Goal: Transaction & Acquisition: Purchase product/service

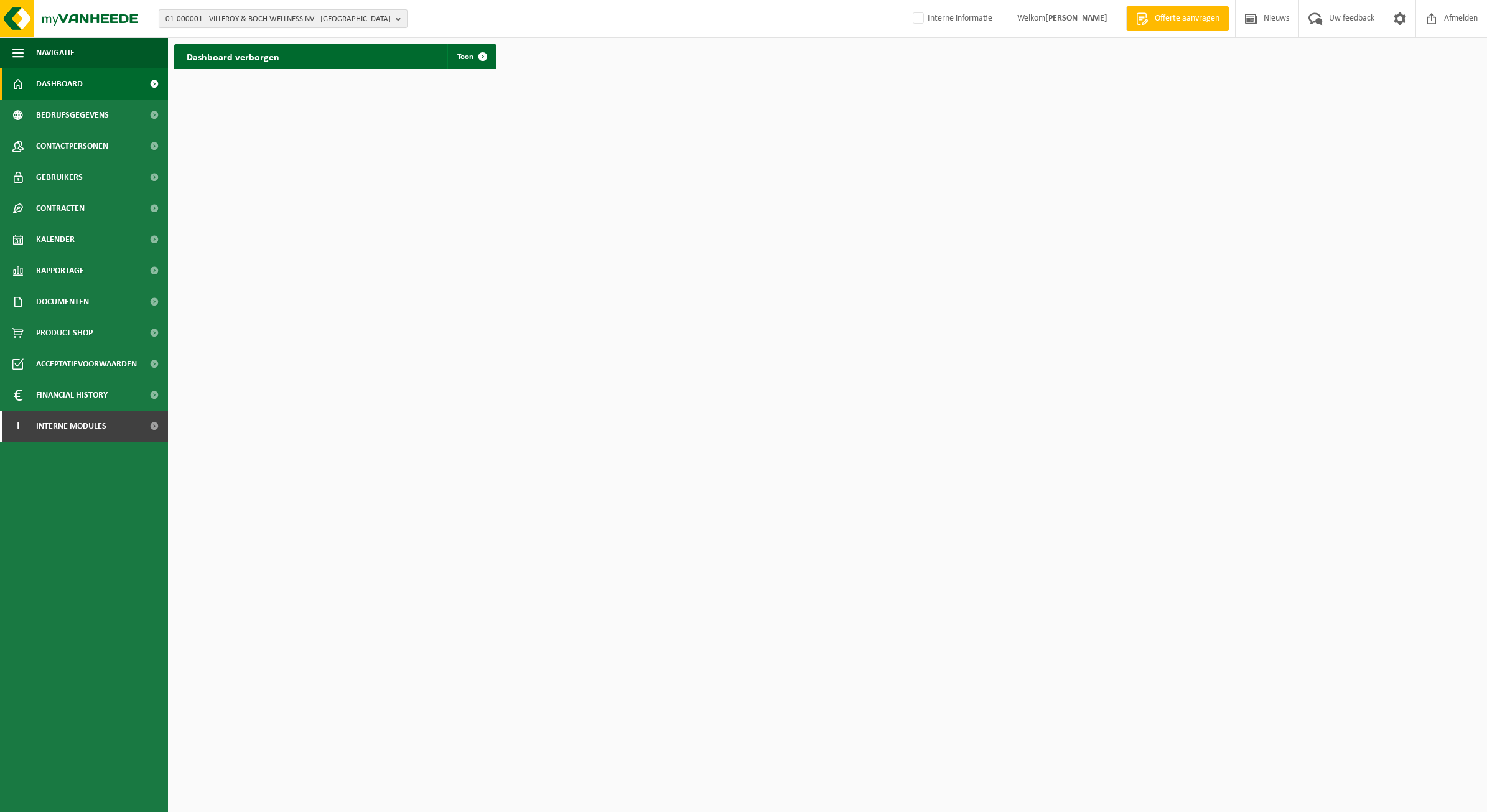
click at [221, 11] on span "01-000001 - VILLEROY & BOCH WELLNESS NV - [GEOGRAPHIC_DATA]" at bounding box center [278, 20] width 225 height 19
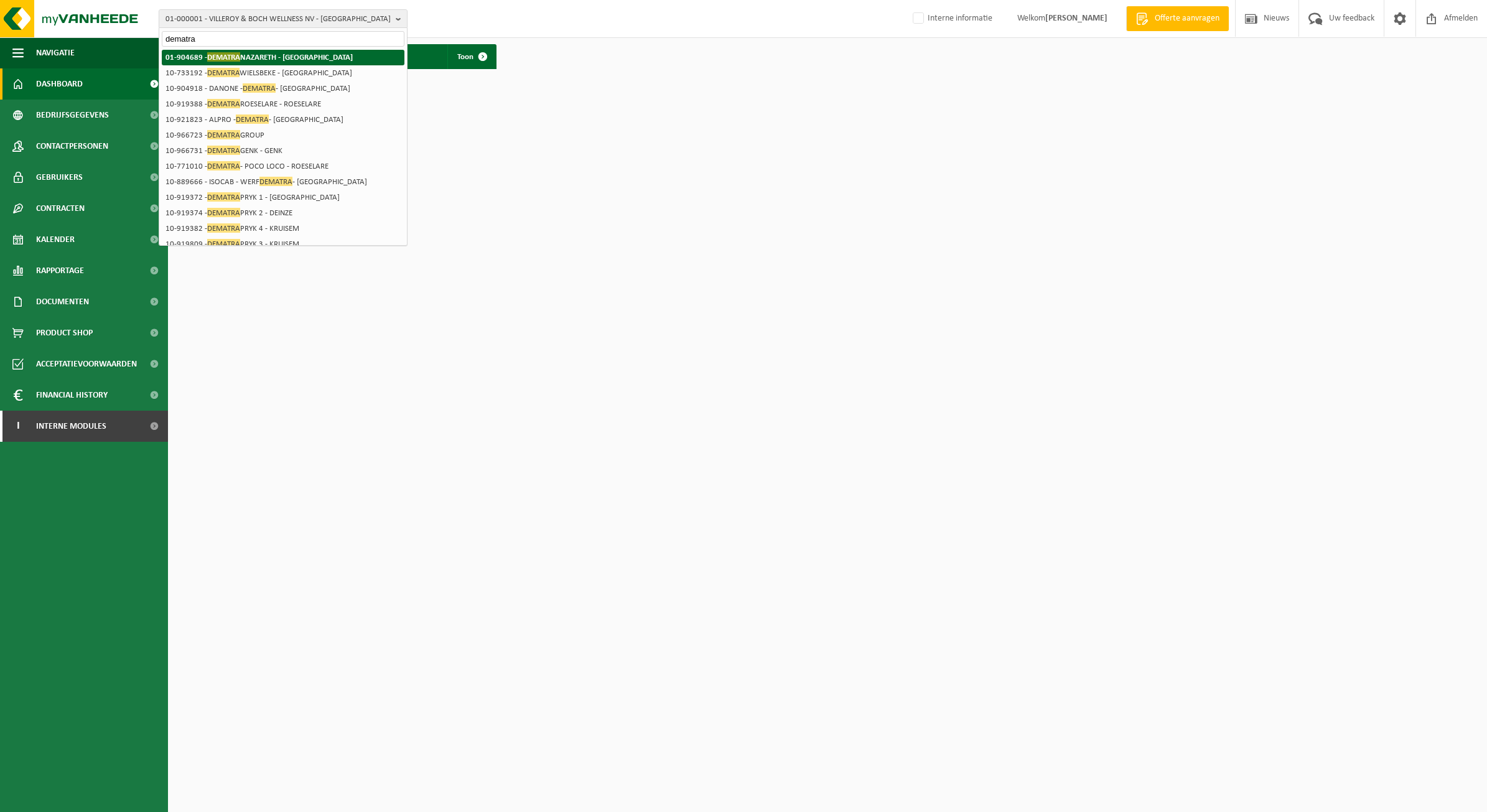
type input "dematra"
click at [325, 50] on li "01-904689 - DEMATRA NAZARETH - [GEOGRAPHIC_DATA]" at bounding box center [283, 58] width 243 height 16
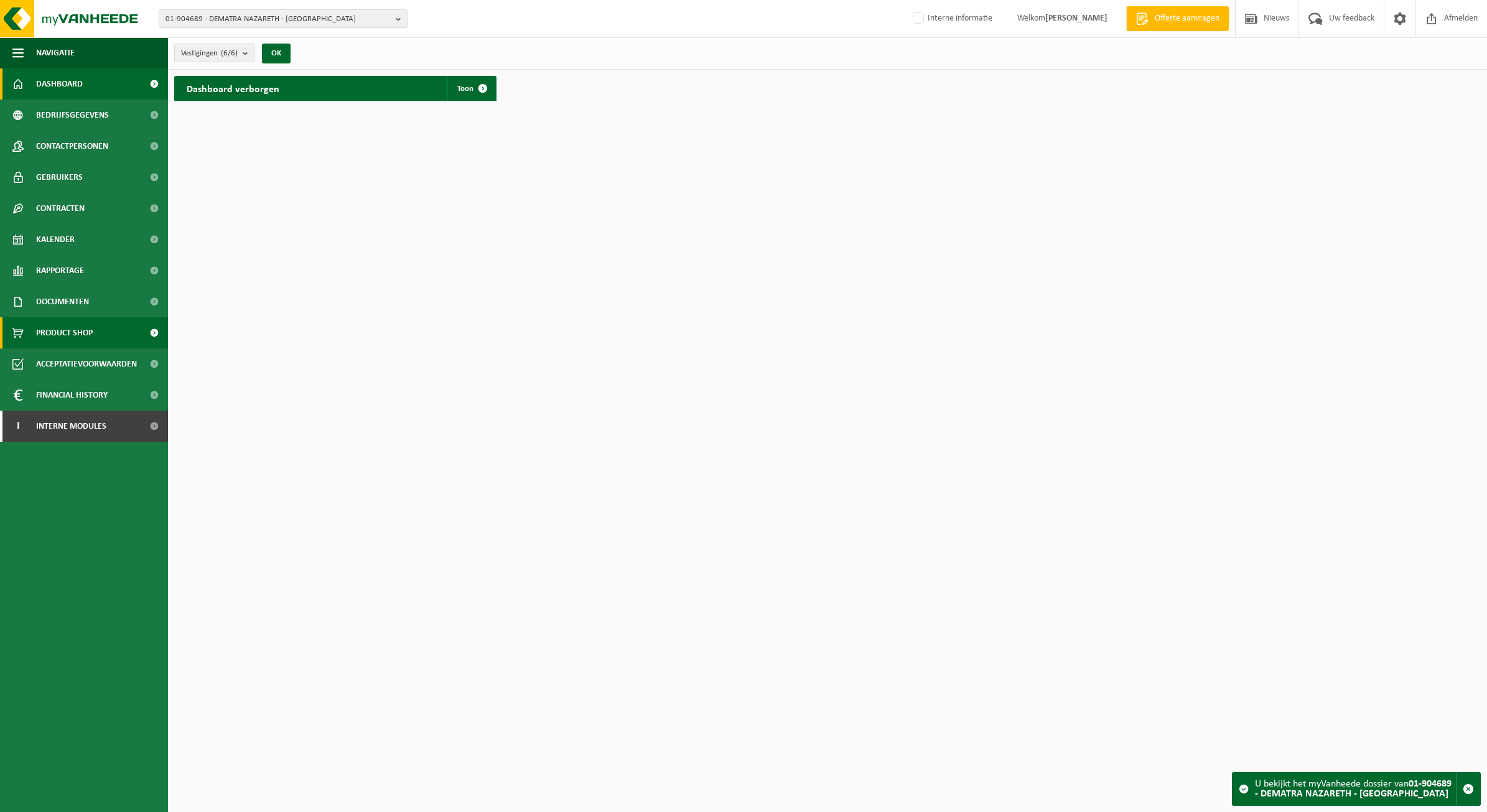
click at [80, 327] on span "Product Shop" at bounding box center [64, 332] width 57 height 31
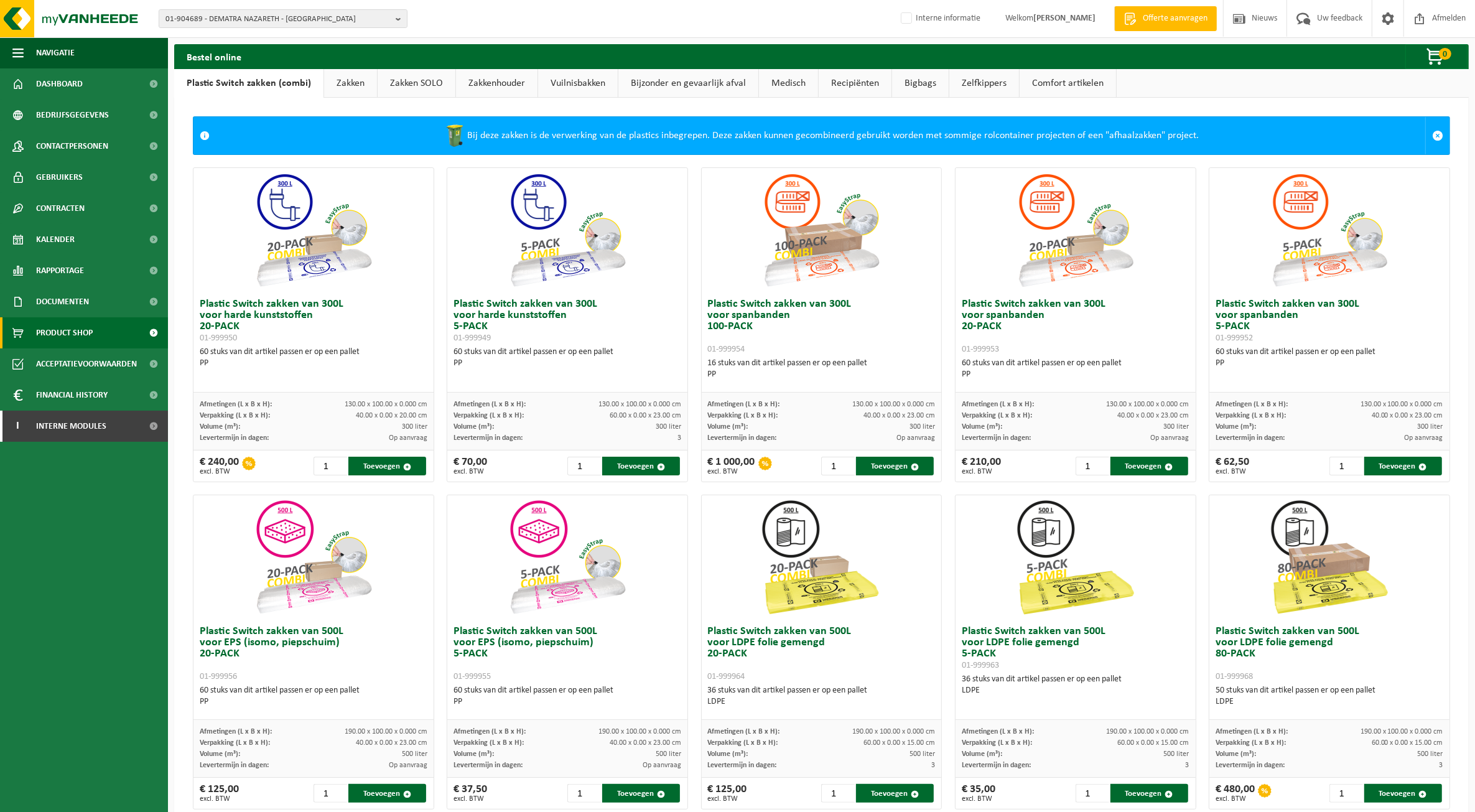
click at [482, 78] on link "Zakkenhouder" at bounding box center [497, 83] width 82 height 28
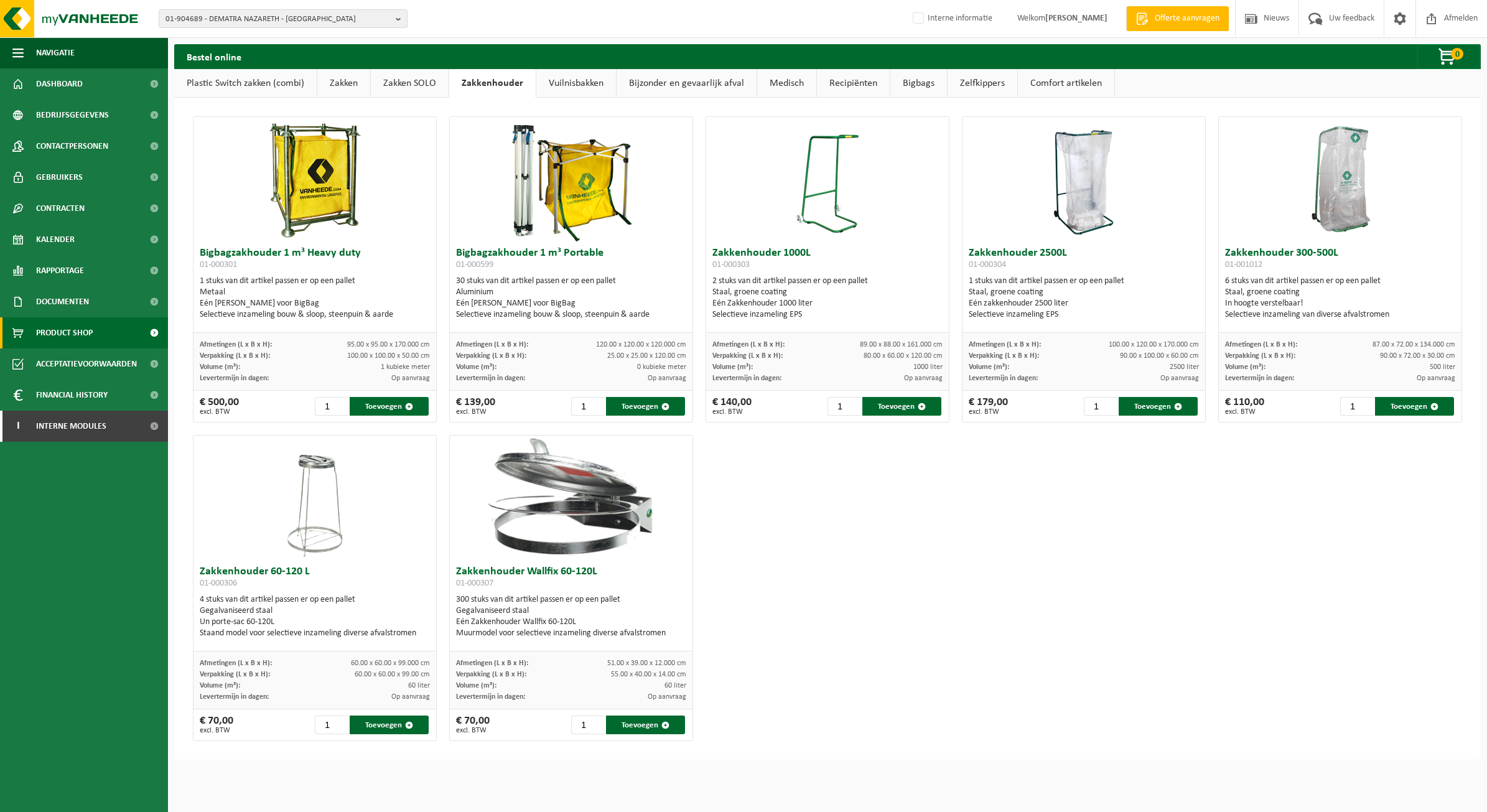
click at [595, 78] on link "Vuilnisbakken" at bounding box center [576, 83] width 80 height 28
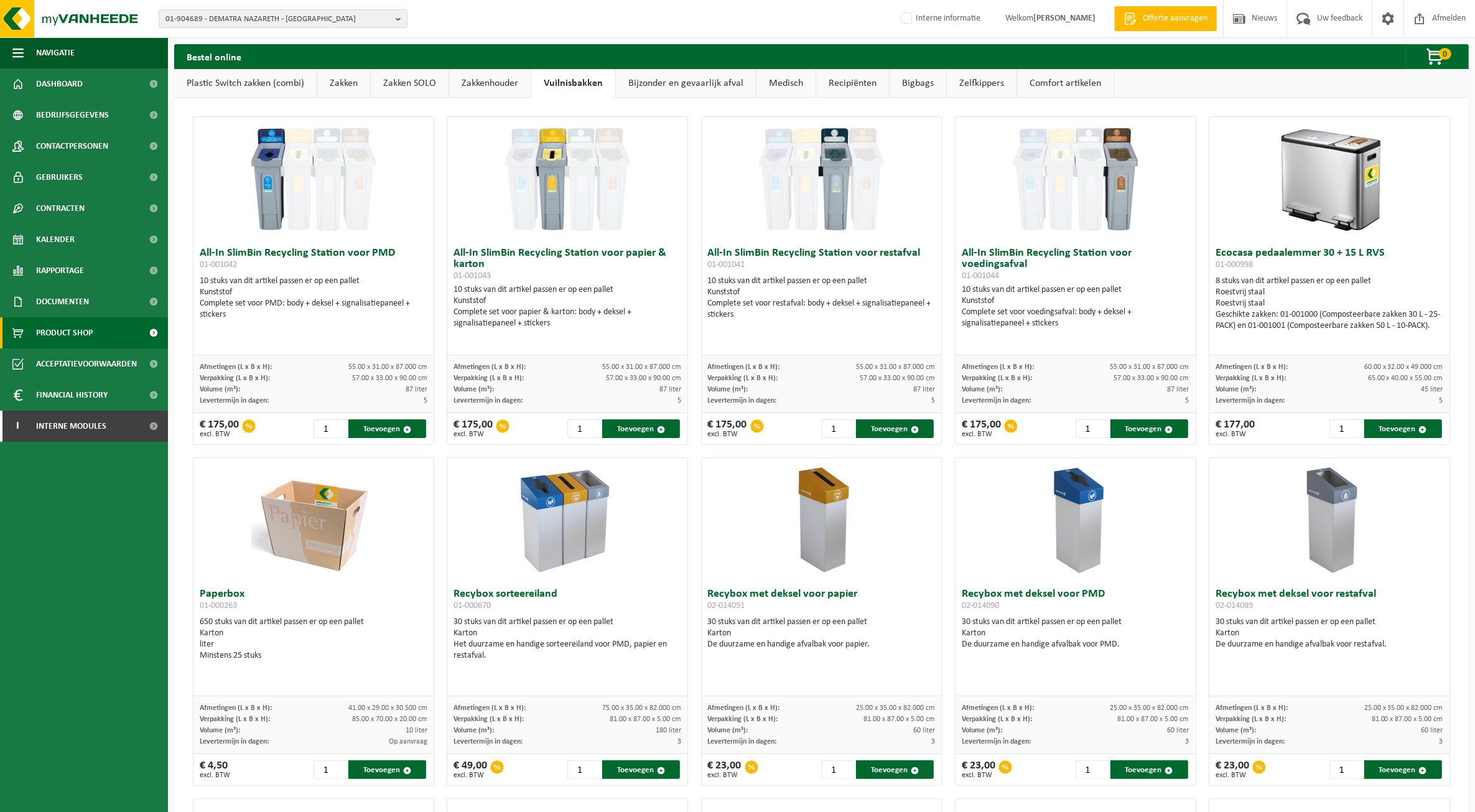
click at [664, 85] on link "Bijzonder en gevaarlijk afval" at bounding box center [686, 83] width 140 height 28
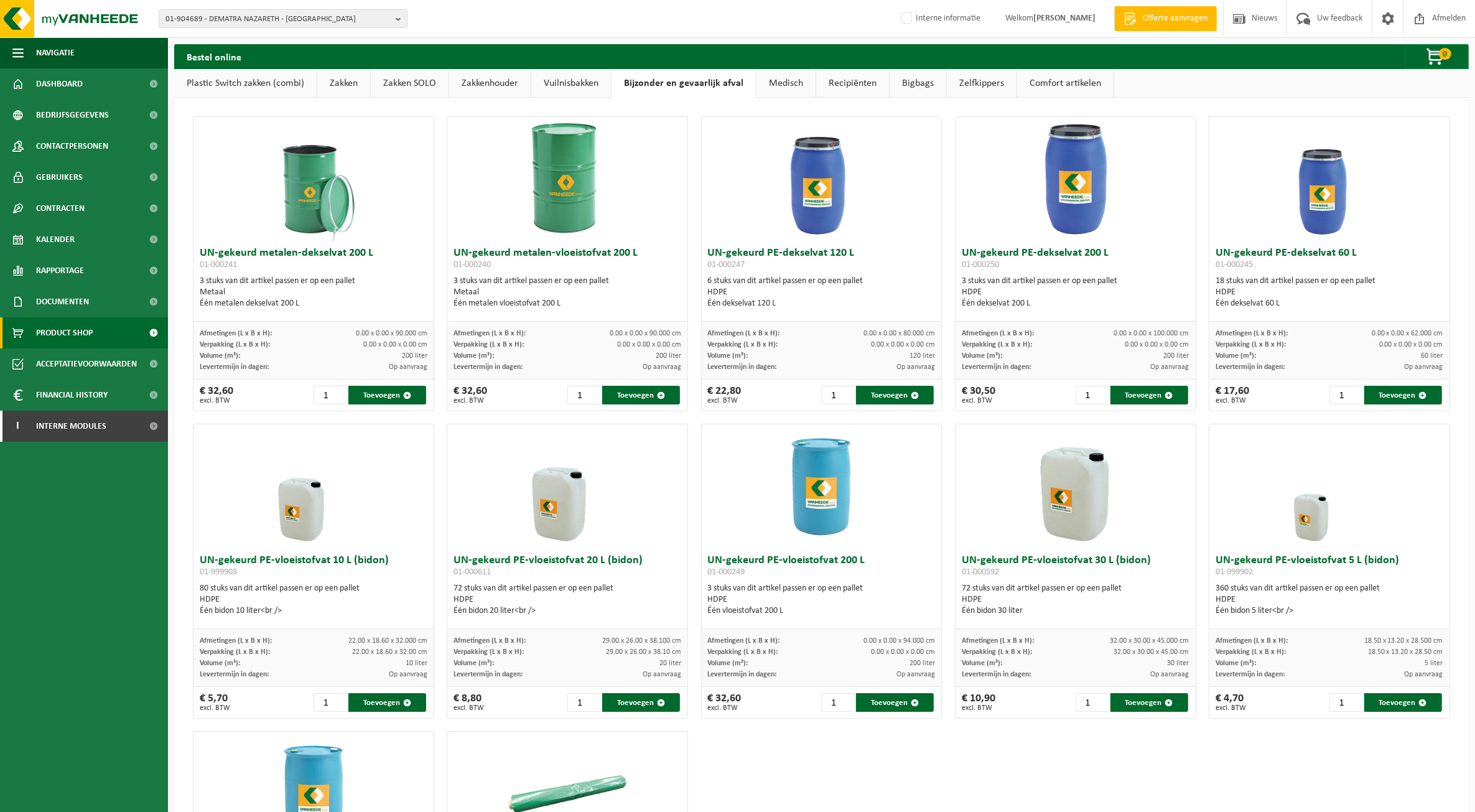
click at [355, 79] on link "Zakken" at bounding box center [344, 83] width 53 height 28
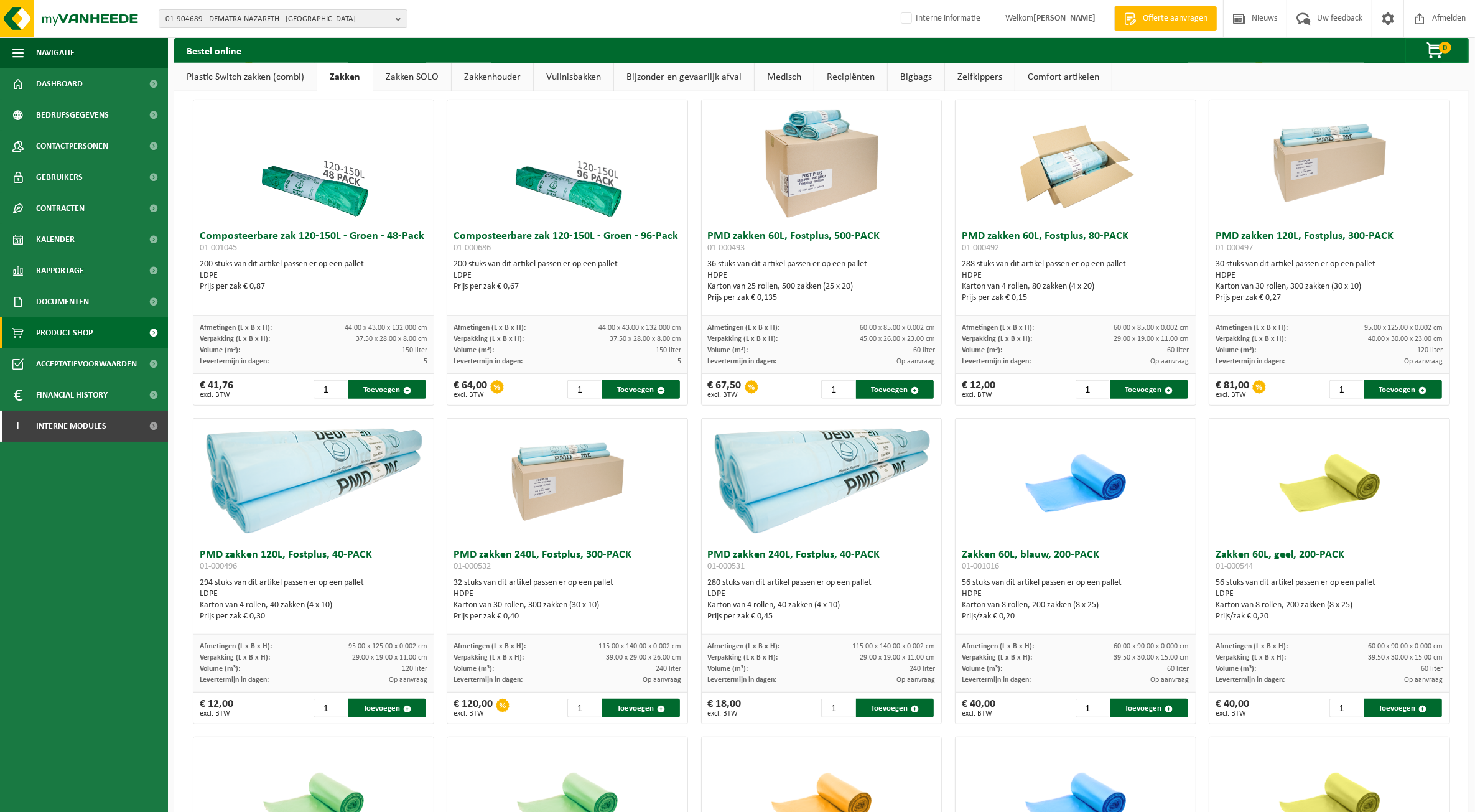
scroll to position [778, 0]
